Goal: Find specific page/section: Locate item on page

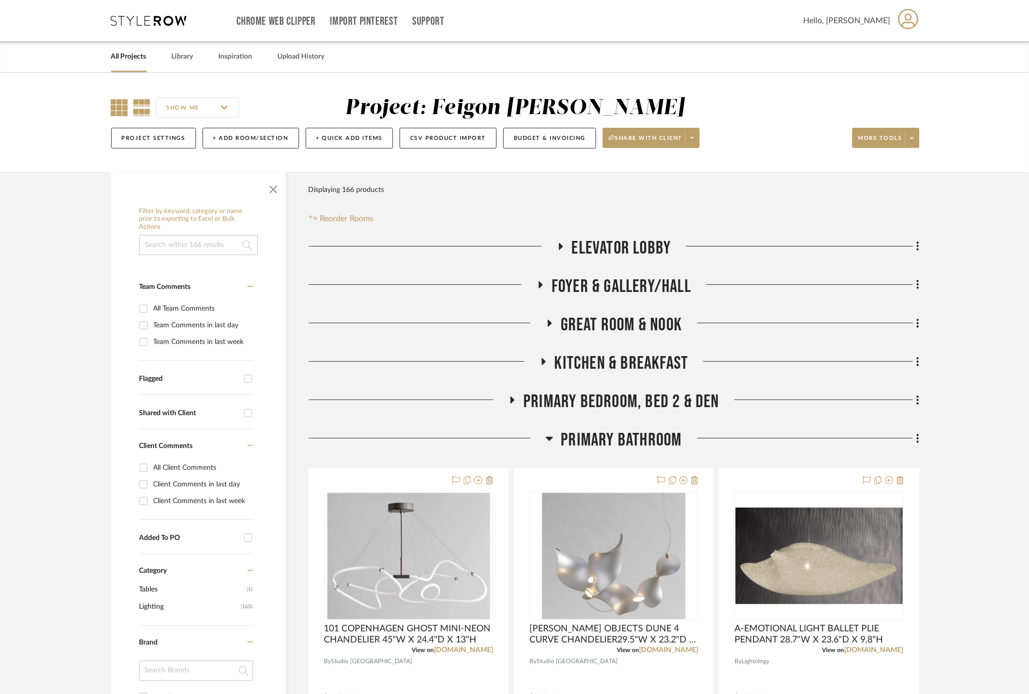
click at [120, 104] on icon at bounding box center [119, 107] width 17 height 17
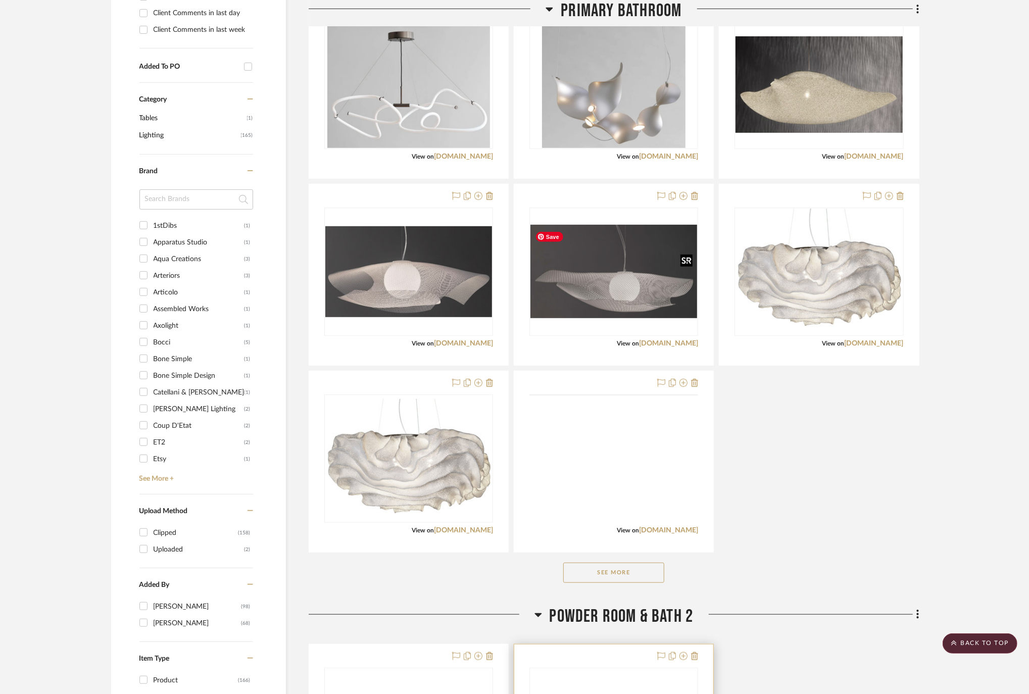
scroll to position [808, 0]
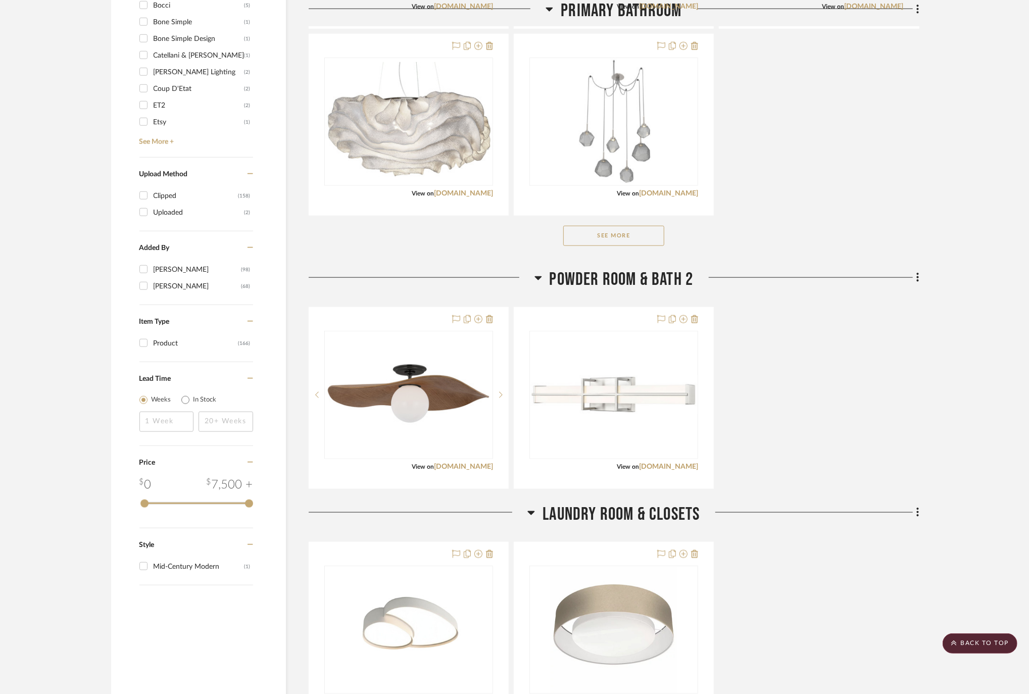
click at [629, 235] on button "See More" at bounding box center [613, 236] width 101 height 20
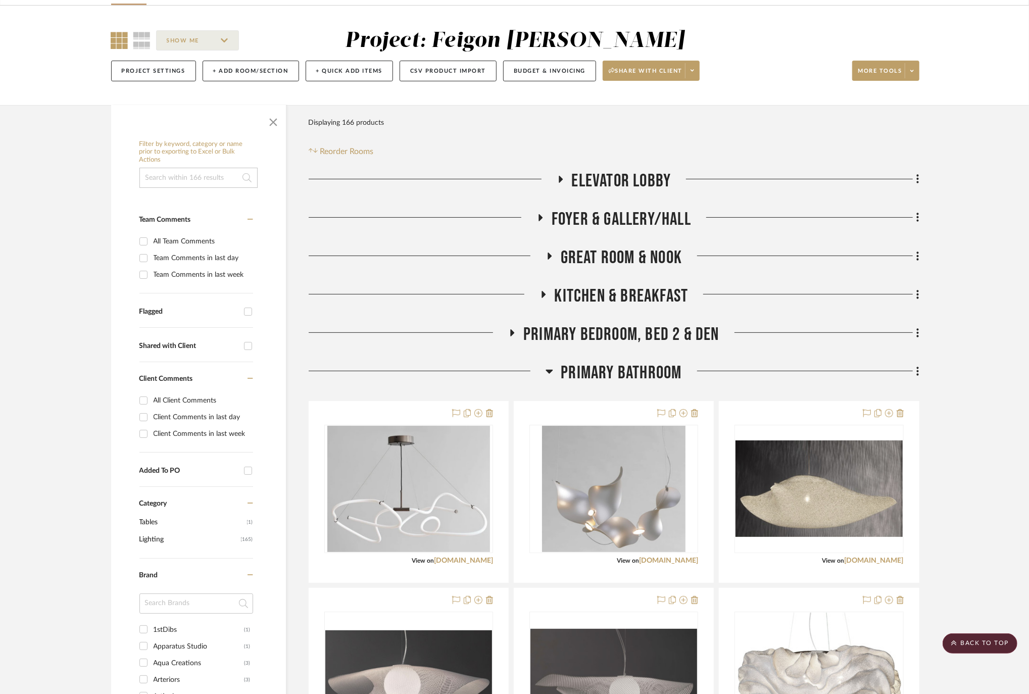
scroll to position [0, 0]
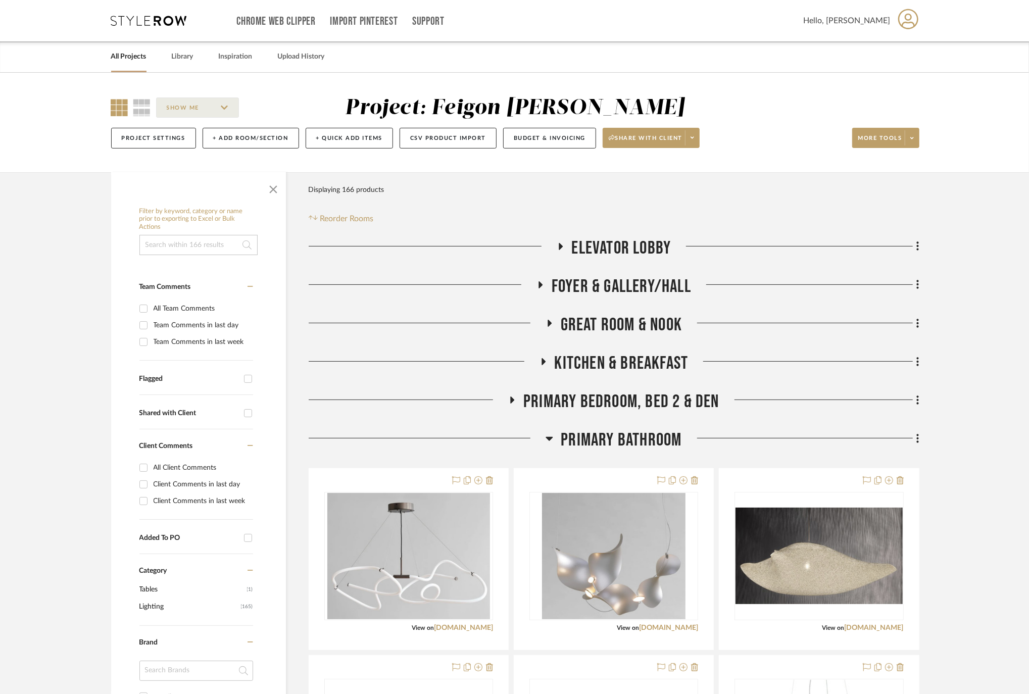
click at [560, 239] on h3 "ELEVATOR LOBBY" at bounding box center [613, 248] width 115 height 22
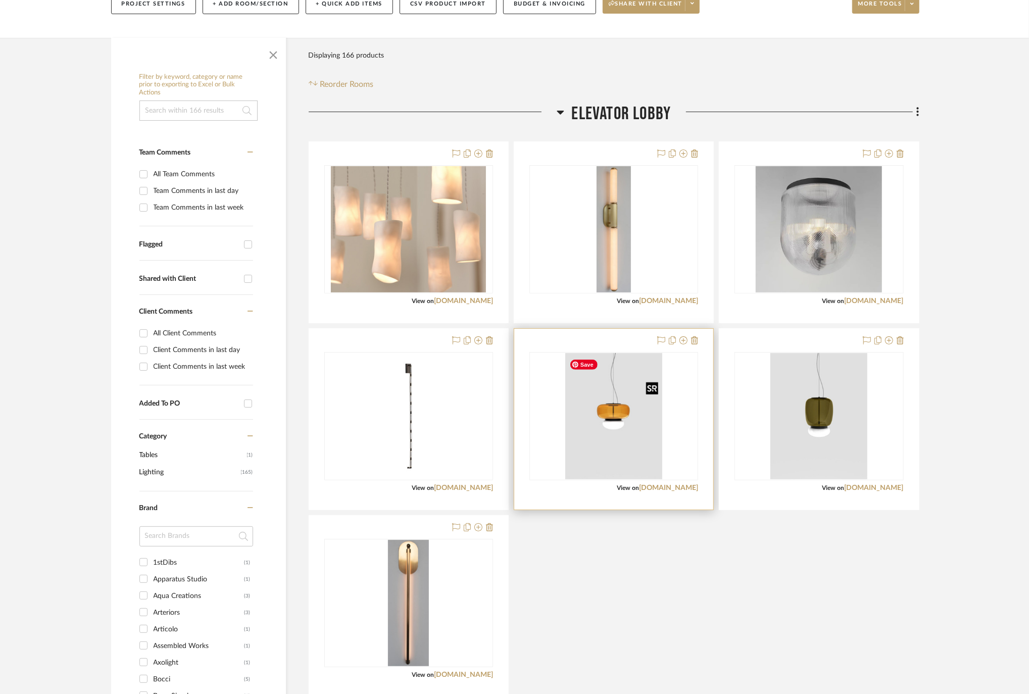
scroll to position [336, 0]
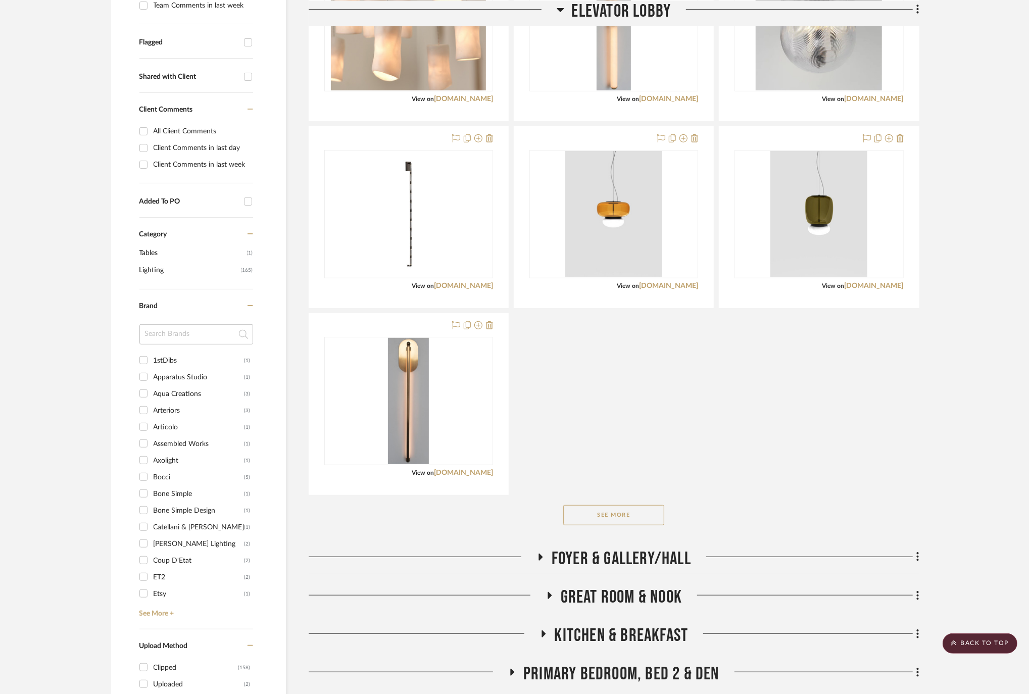
click at [619, 505] on div "See More" at bounding box center [614, 515] width 611 height 40
click at [623, 509] on button "See More" at bounding box center [613, 515] width 101 height 20
click at [641, 512] on button "See Less" at bounding box center [613, 515] width 101 height 20
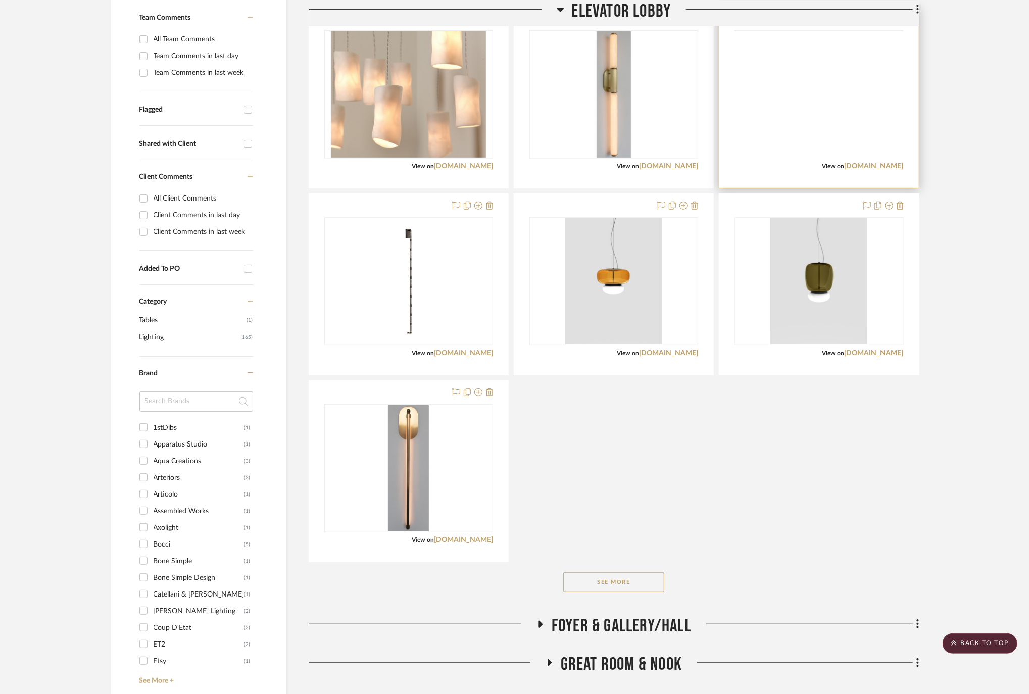
scroll to position [0, 0]
